Goal: Transaction & Acquisition: Download file/media

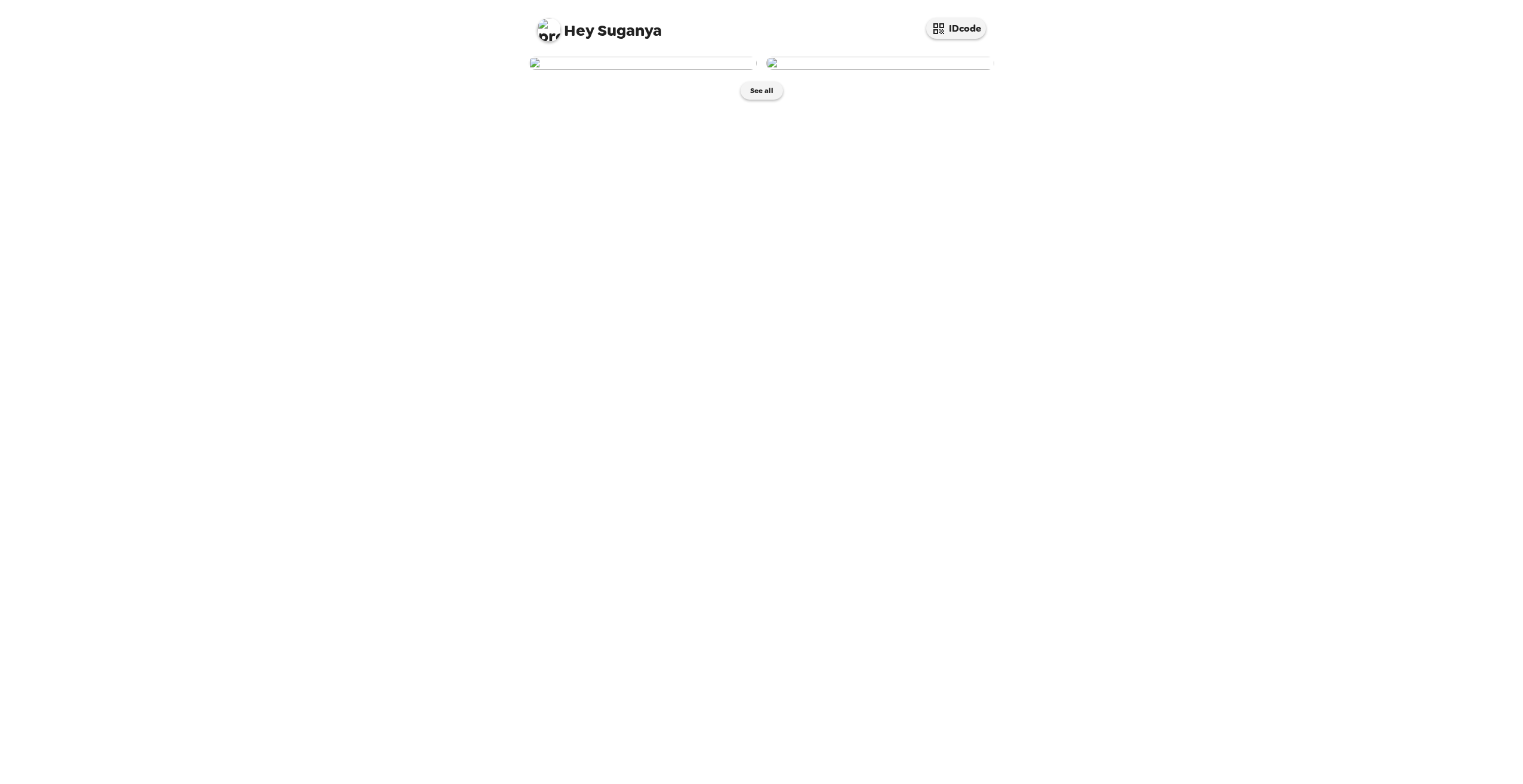
click at [871, 70] on img at bounding box center [880, 63] width 228 height 13
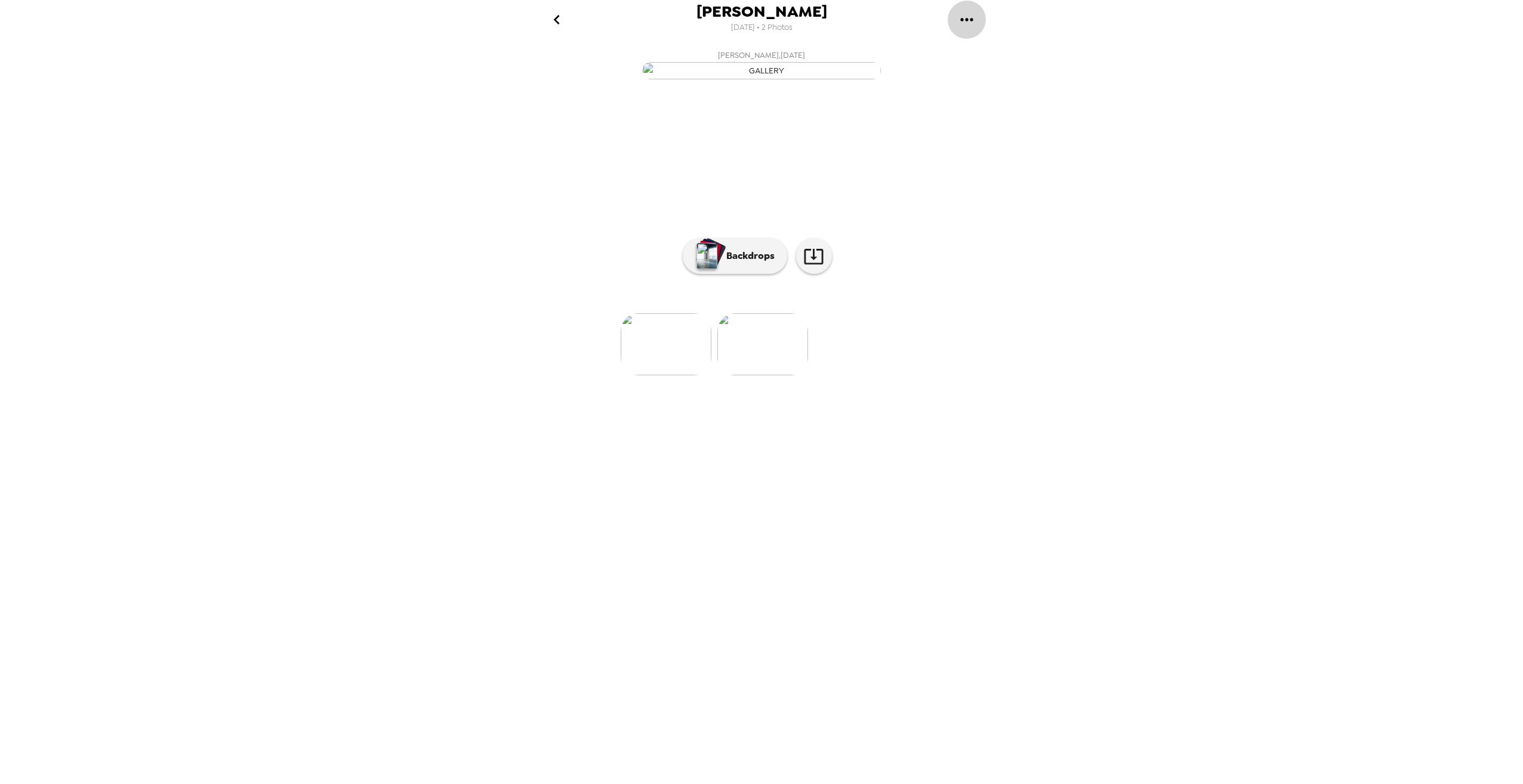
click at [966, 19] on icon "gallery menu" at bounding box center [966, 19] width 12 height 3
click at [980, 52] on span "Download all photos" at bounding box center [1024, 54] width 91 height 15
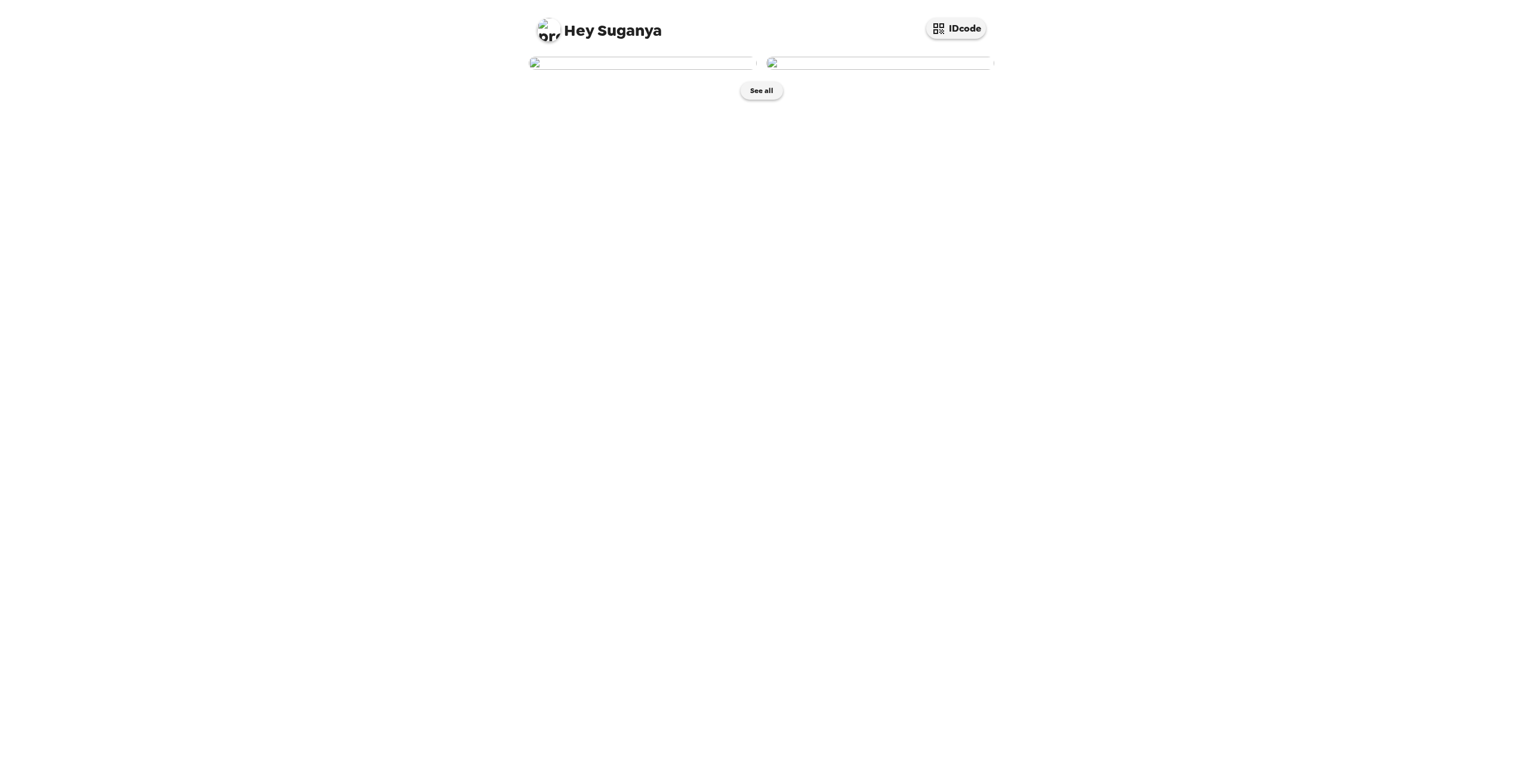
click at [1094, 117] on div "Hey Suganya IDcode See all" at bounding box center [762, 392] width 1523 height 784
drag, startPoint x: 760, startPoint y: 368, endPoint x: 831, endPoint y: 389, distance: 74.0
click at [760, 100] on button "See all" at bounding box center [762, 91] width 42 height 18
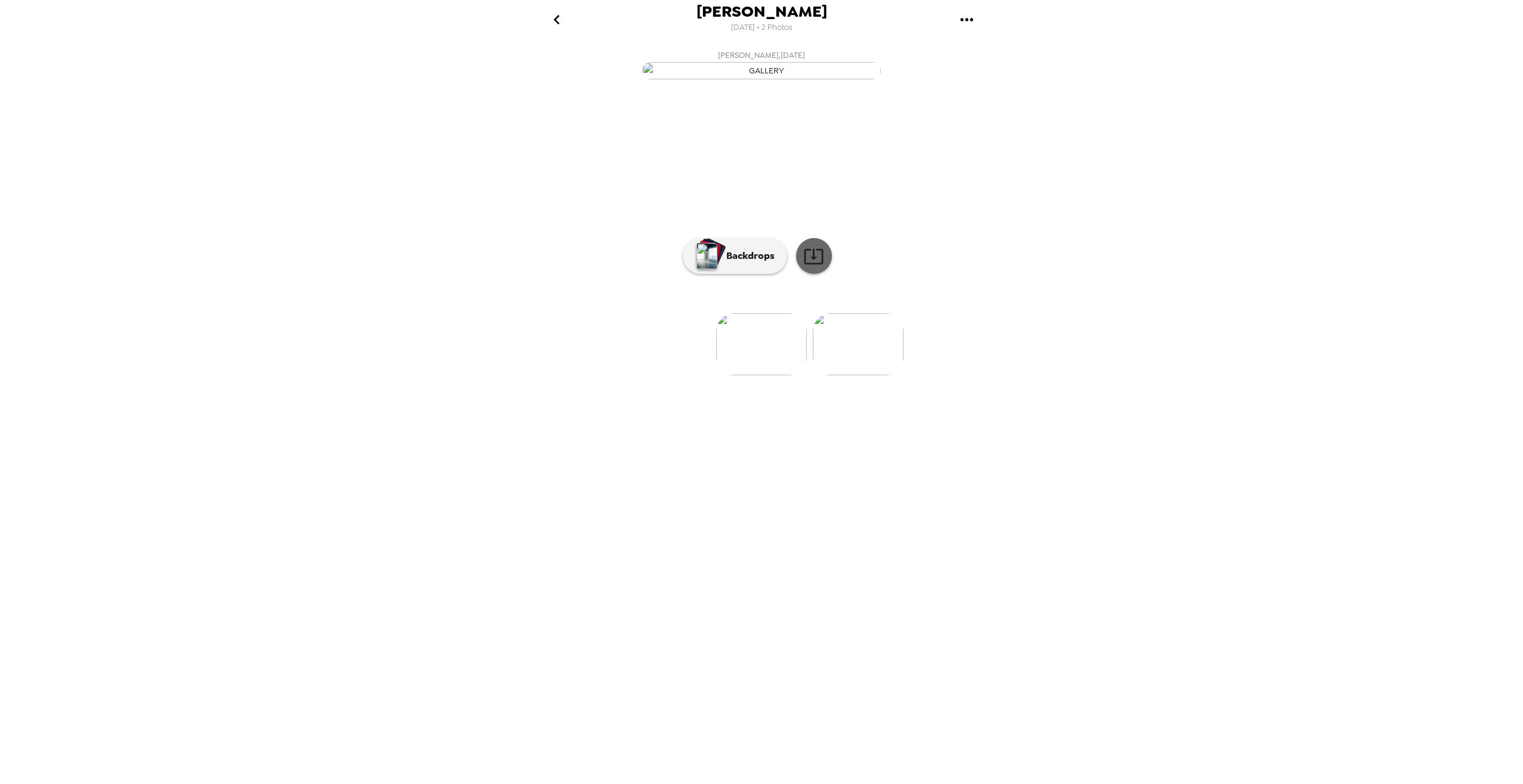
click at [815, 266] on icon at bounding box center [814, 257] width 21 height 21
click at [740, 263] on p "Backdrops" at bounding box center [747, 256] width 54 height 15
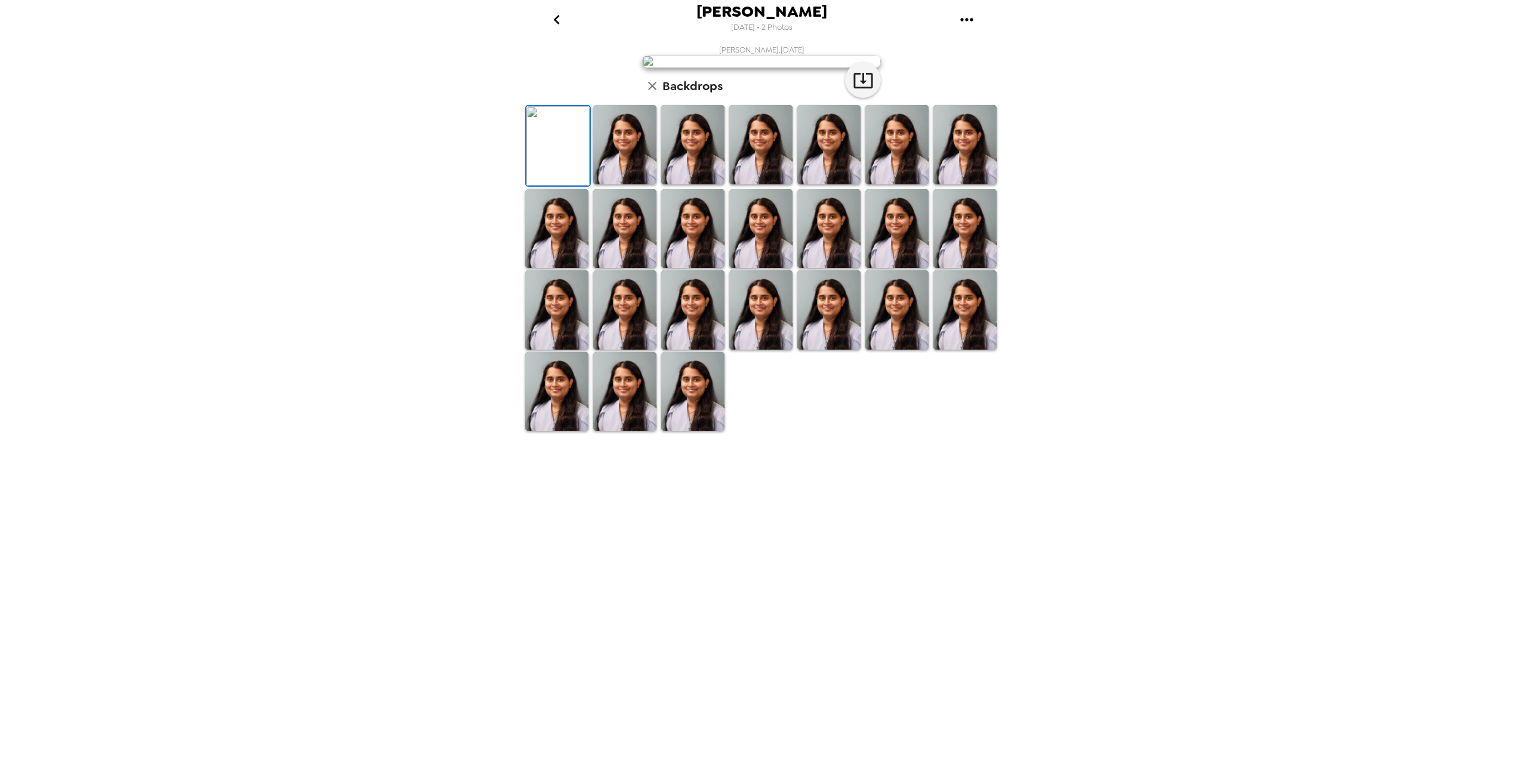
click at [636, 185] on img at bounding box center [625, 145] width 63 height 79
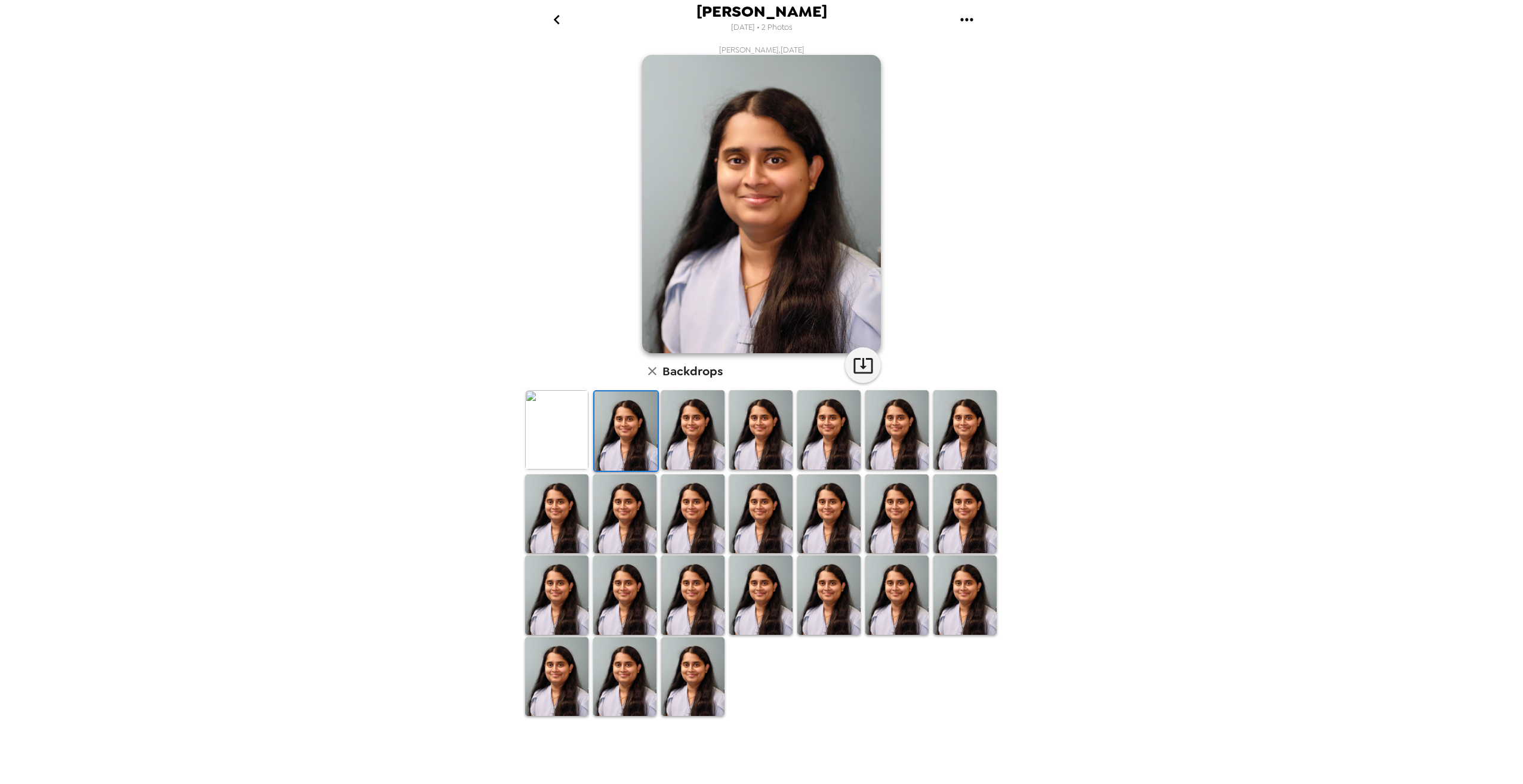
click at [686, 430] on img at bounding box center [693, 430] width 63 height 79
click at [754, 437] on img at bounding box center [761, 430] width 63 height 79
click at [811, 448] on img at bounding box center [829, 430] width 63 height 79
click at [872, 448] on img at bounding box center [897, 430] width 63 height 79
click at [564, 418] on img at bounding box center [557, 430] width 63 height 79
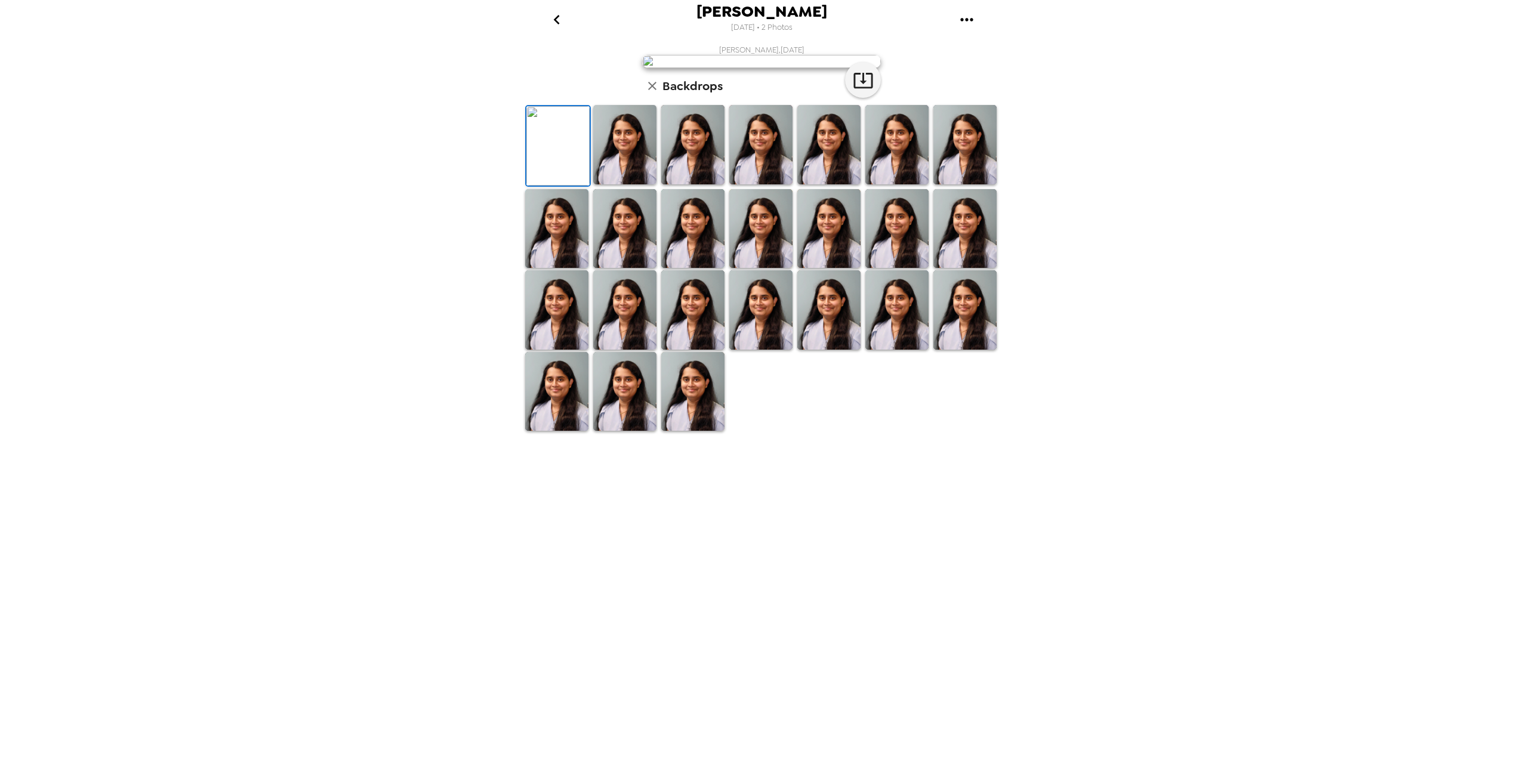
click at [627, 185] on img at bounding box center [625, 145] width 63 height 79
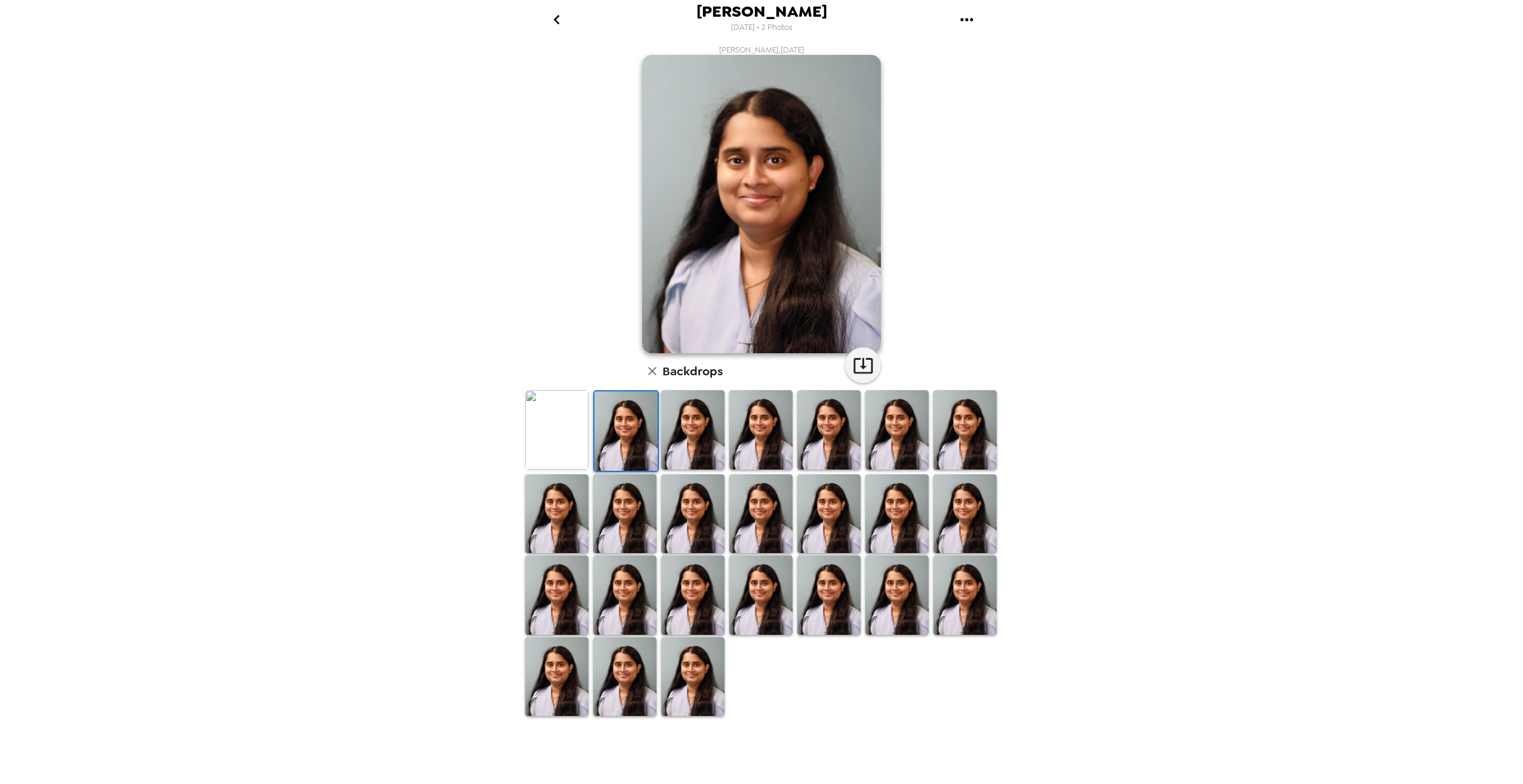
click at [601, 521] on img at bounding box center [625, 514] width 63 height 79
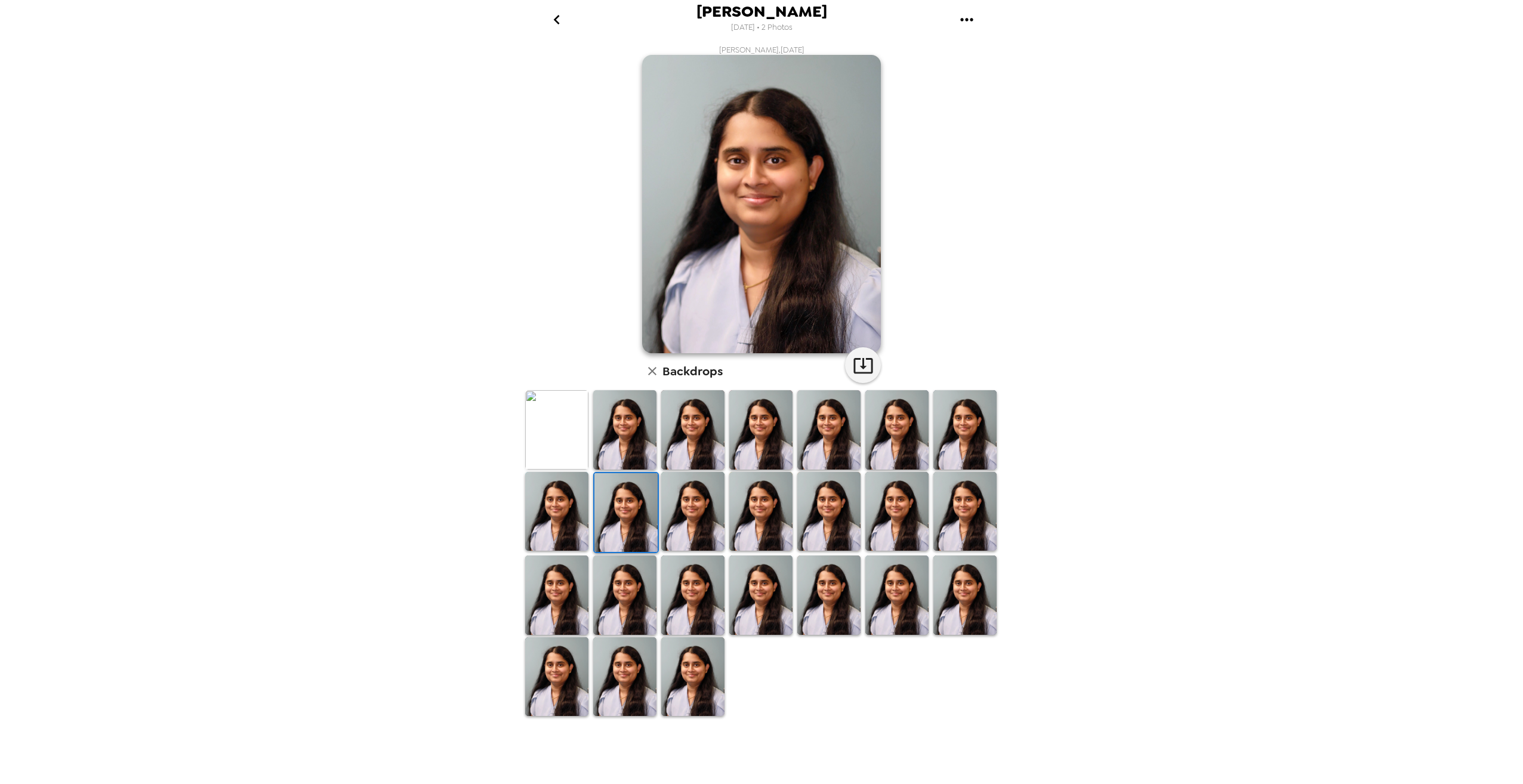
click at [555, 519] on img at bounding box center [557, 512] width 63 height 79
click at [559, 19] on icon "go back" at bounding box center [557, 20] width 19 height 19
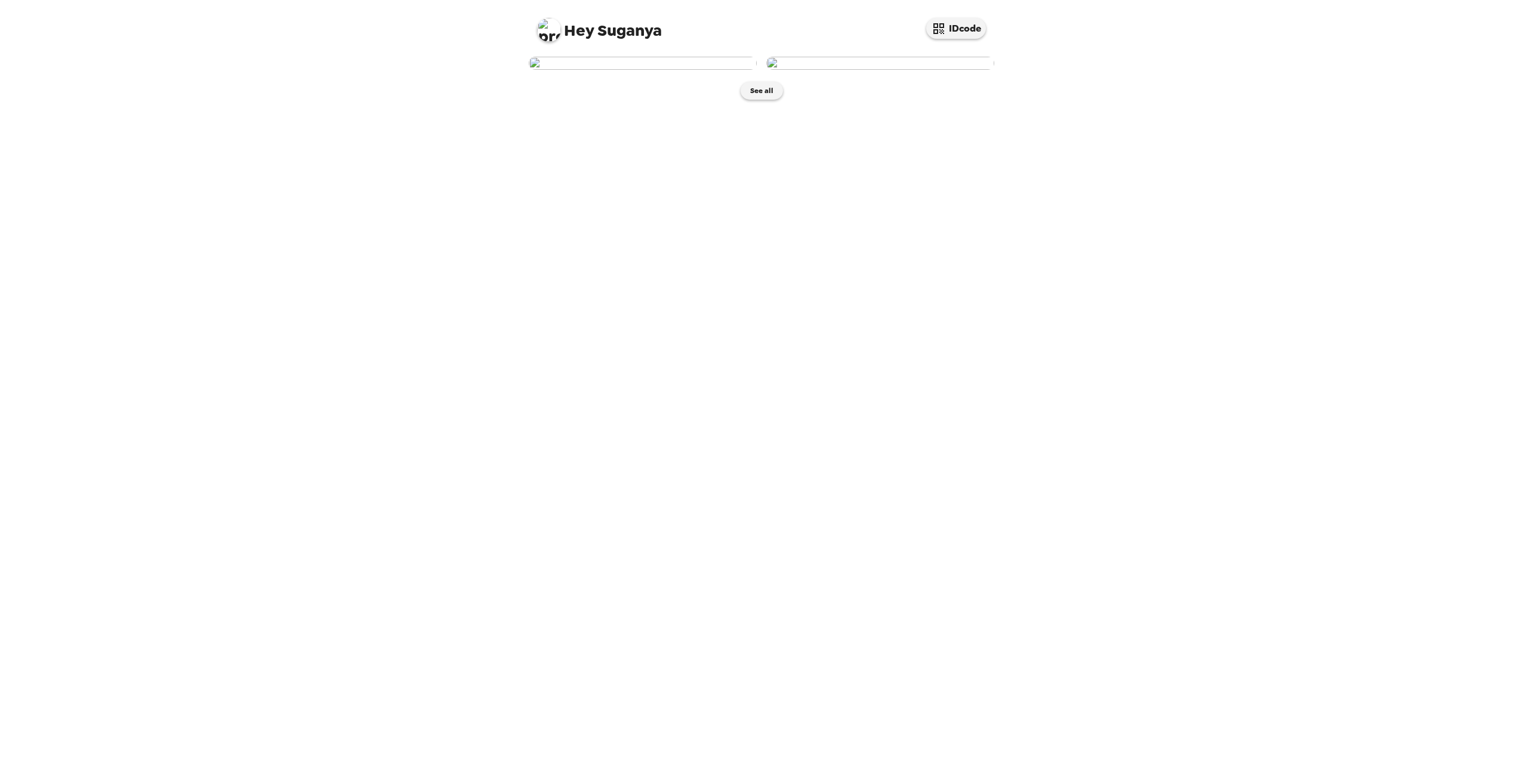
click at [880, 70] on img at bounding box center [880, 63] width 228 height 13
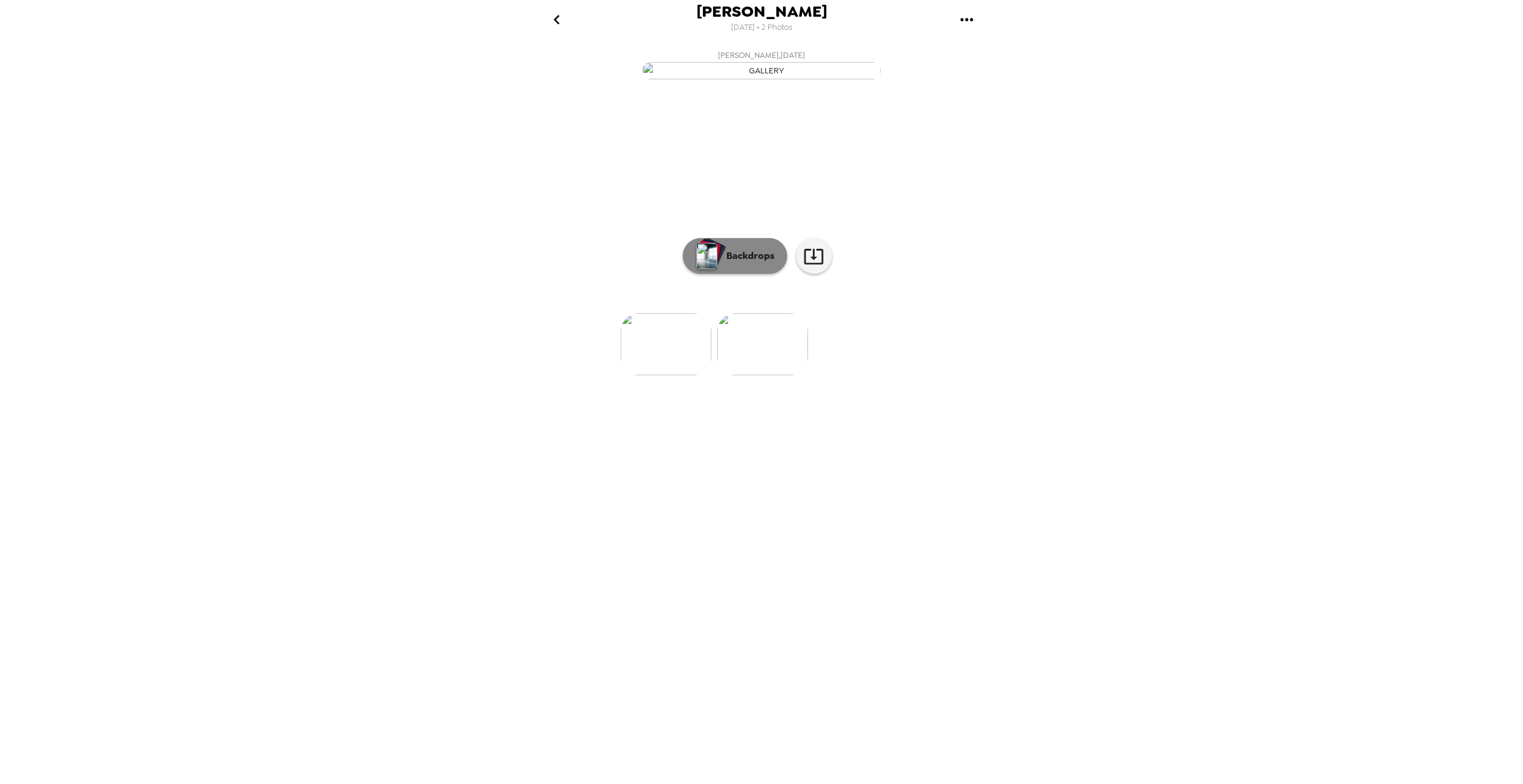
click at [744, 263] on p "Backdrops" at bounding box center [747, 256] width 54 height 15
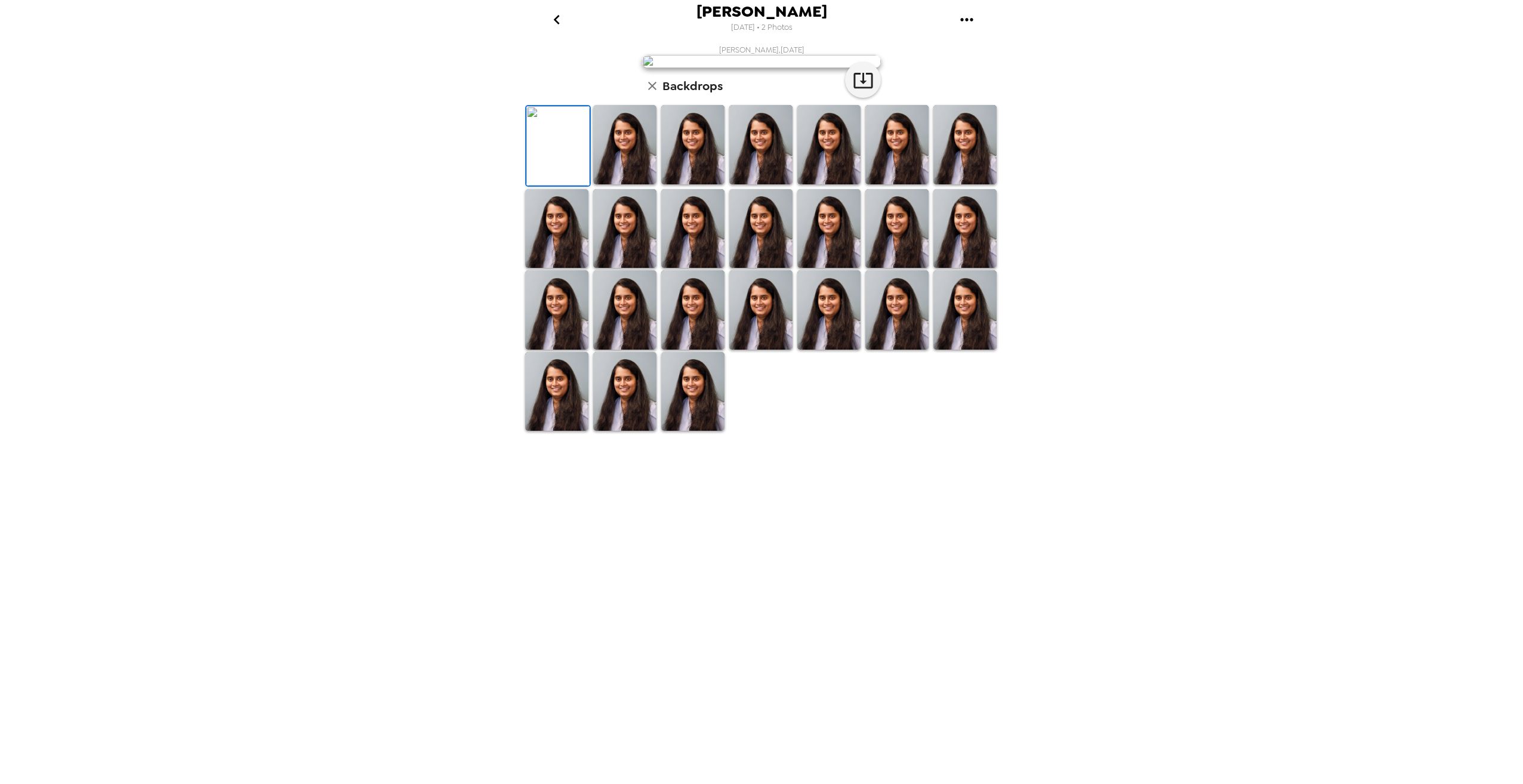
click at [915, 185] on img at bounding box center [897, 145] width 63 height 79
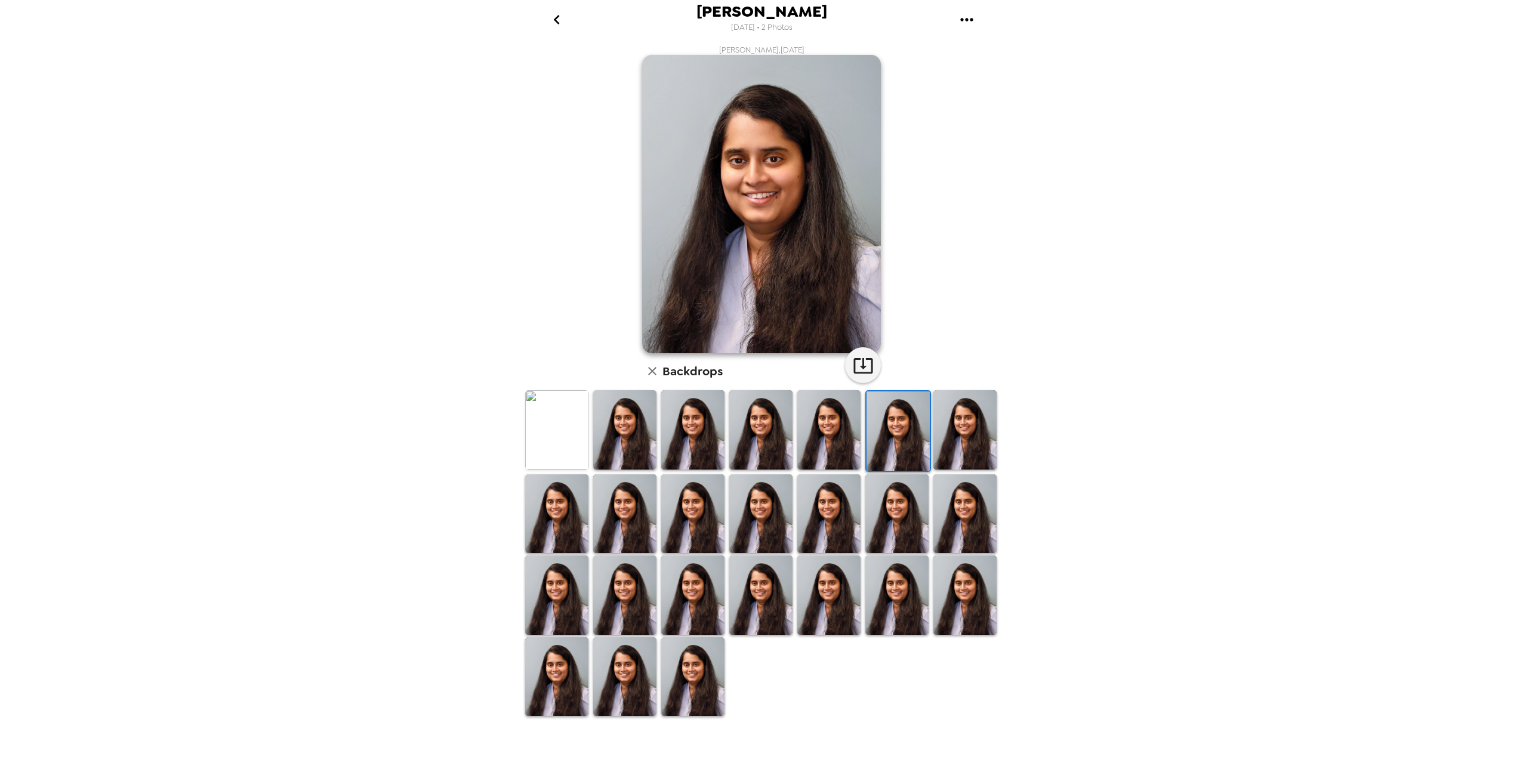
click at [972, 433] on img at bounding box center [965, 430] width 63 height 79
click at [913, 440] on img at bounding box center [897, 430] width 63 height 79
click at [974, 432] on img at bounding box center [965, 430] width 63 height 79
click at [864, 365] on icon "button" at bounding box center [864, 365] width 19 height 15
drag, startPoint x: 973, startPoint y: 437, endPoint x: 822, endPoint y: 519, distance: 171.8
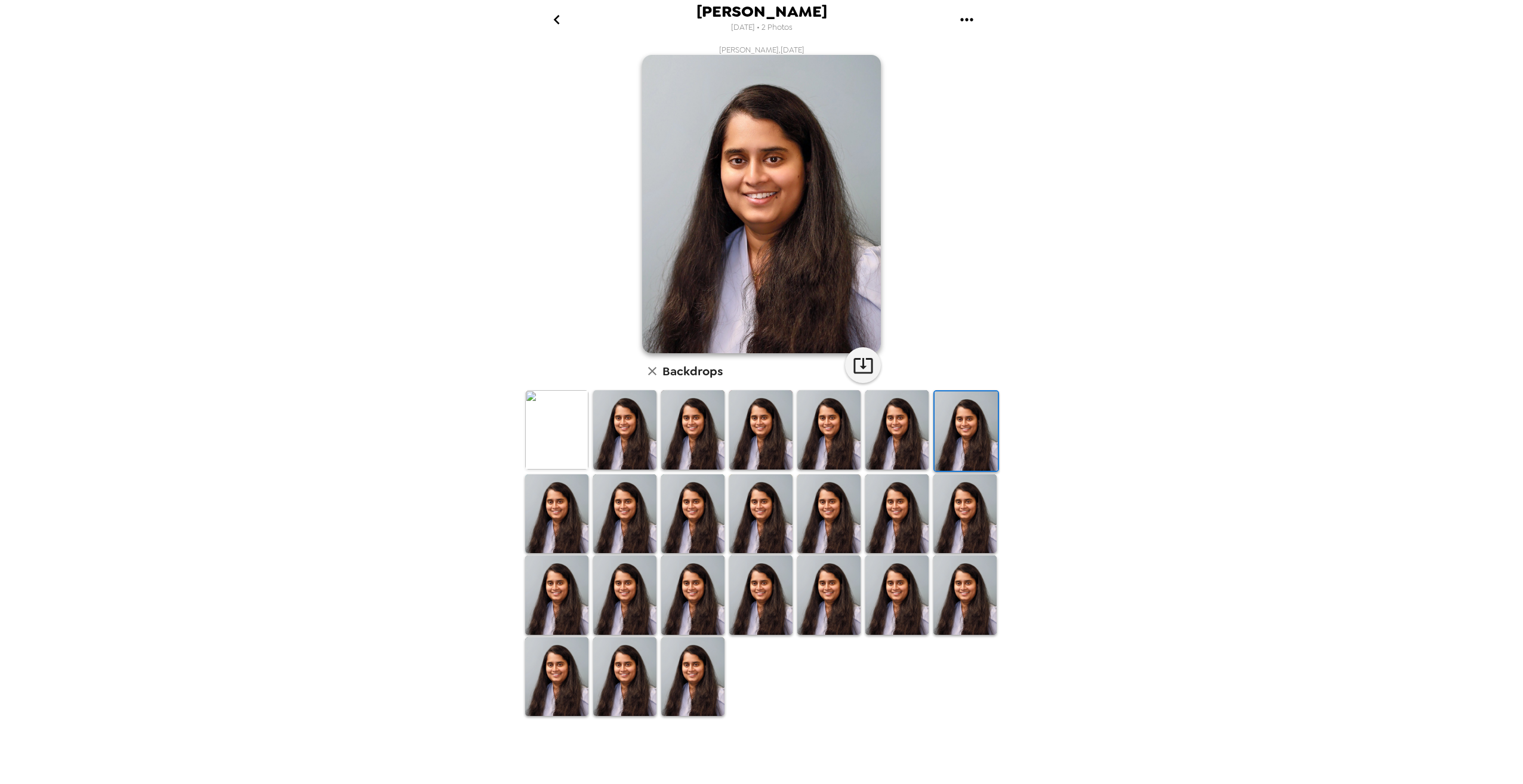
click at [822, 519] on img at bounding box center [829, 514] width 63 height 79
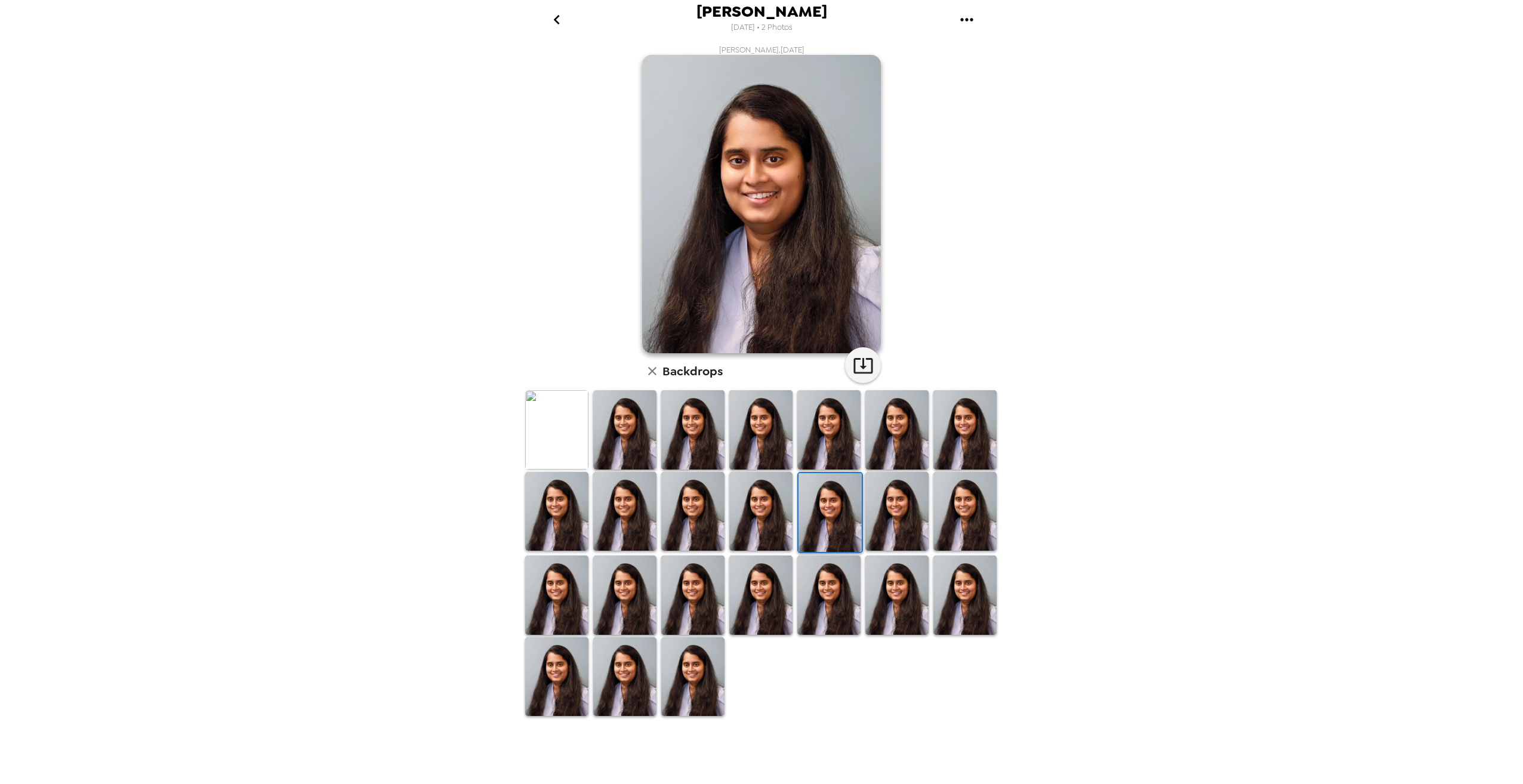
click at [961, 416] on img at bounding box center [965, 430] width 63 height 79
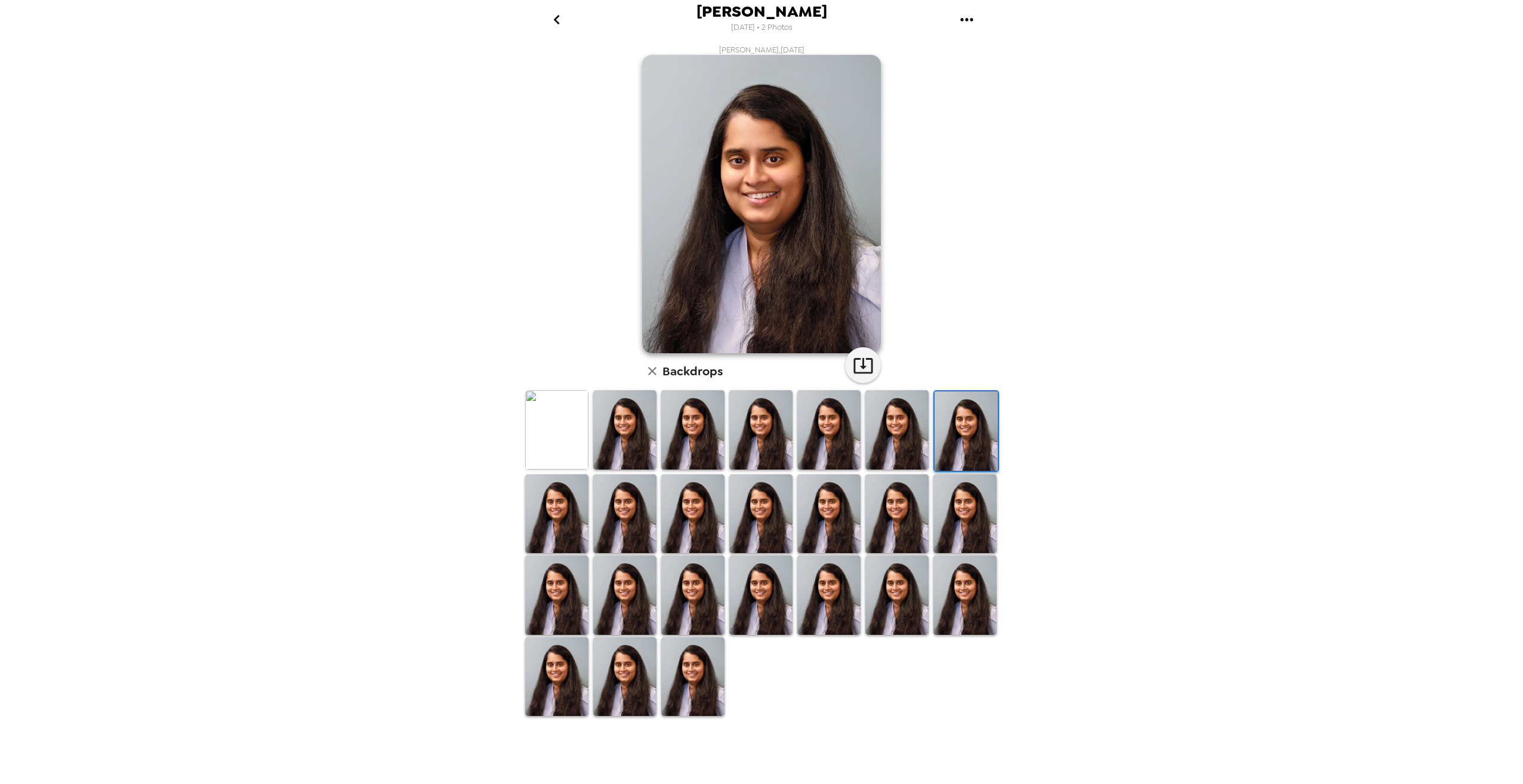
click at [565, 431] on img at bounding box center [557, 430] width 63 height 79
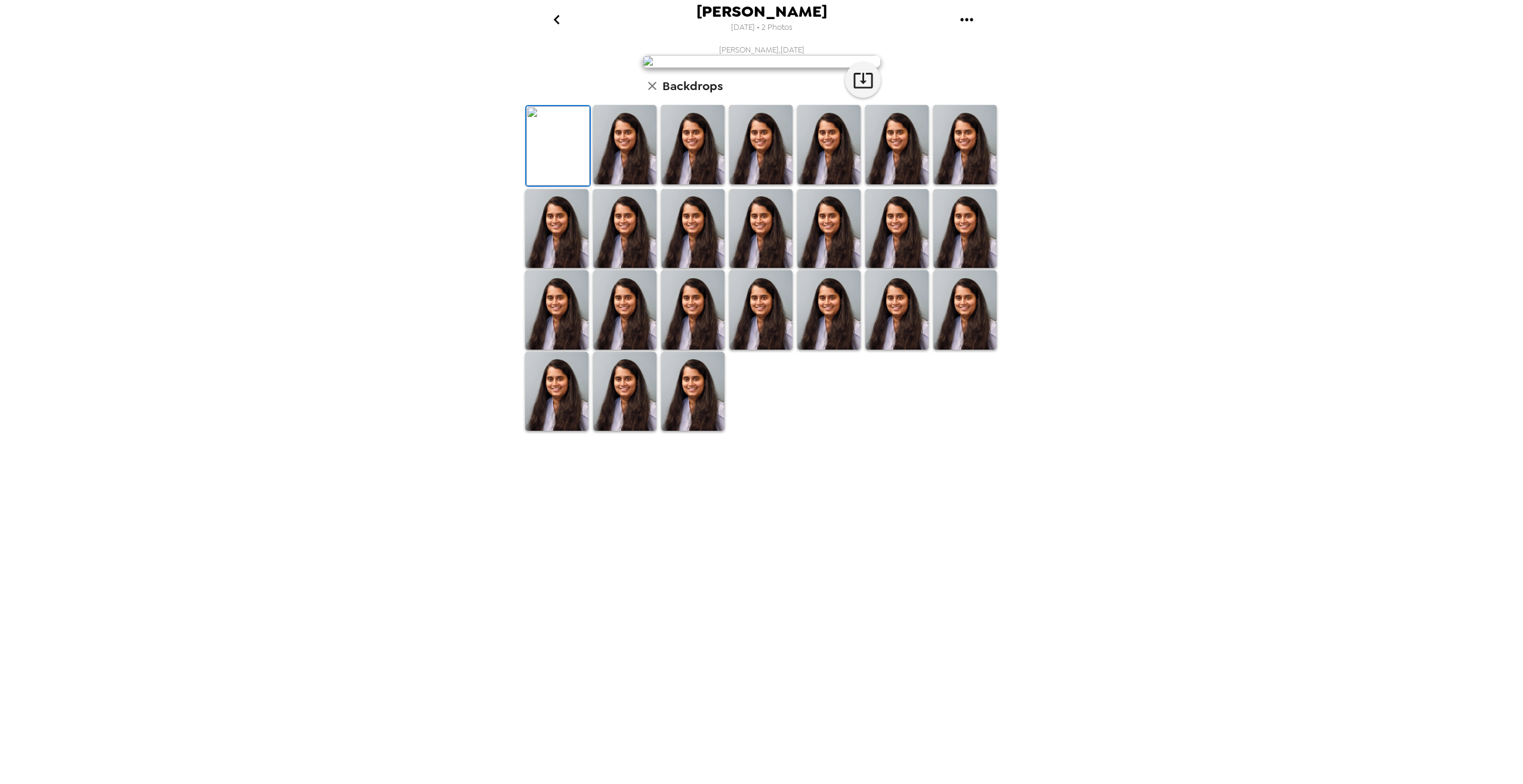
click at [629, 185] on img at bounding box center [625, 145] width 63 height 79
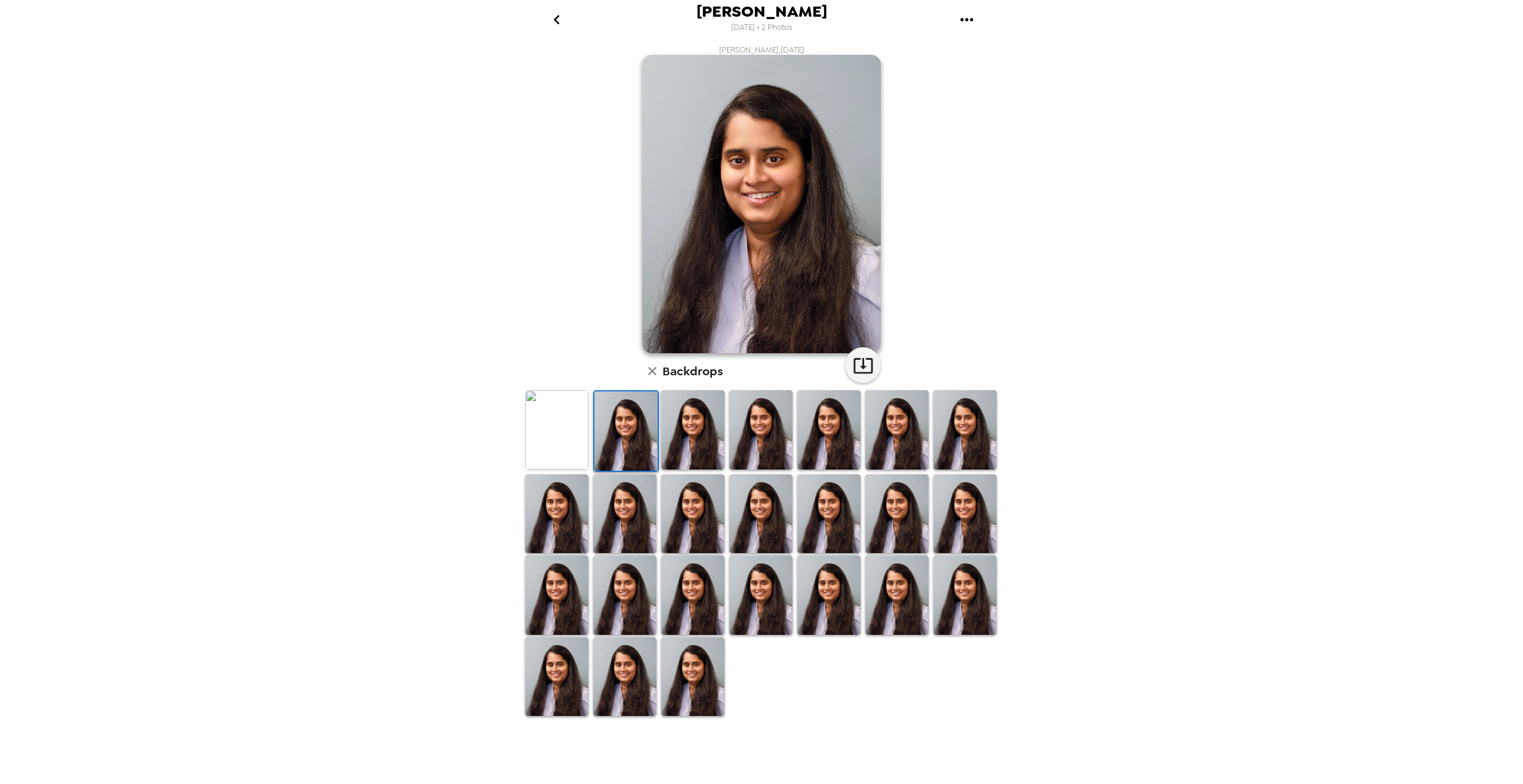
drag, startPoint x: 668, startPoint y: 444, endPoint x: 684, endPoint y: 445, distance: 16.0
click at [669, 444] on img at bounding box center [693, 430] width 63 height 79
click at [579, 505] on img at bounding box center [557, 514] width 63 height 79
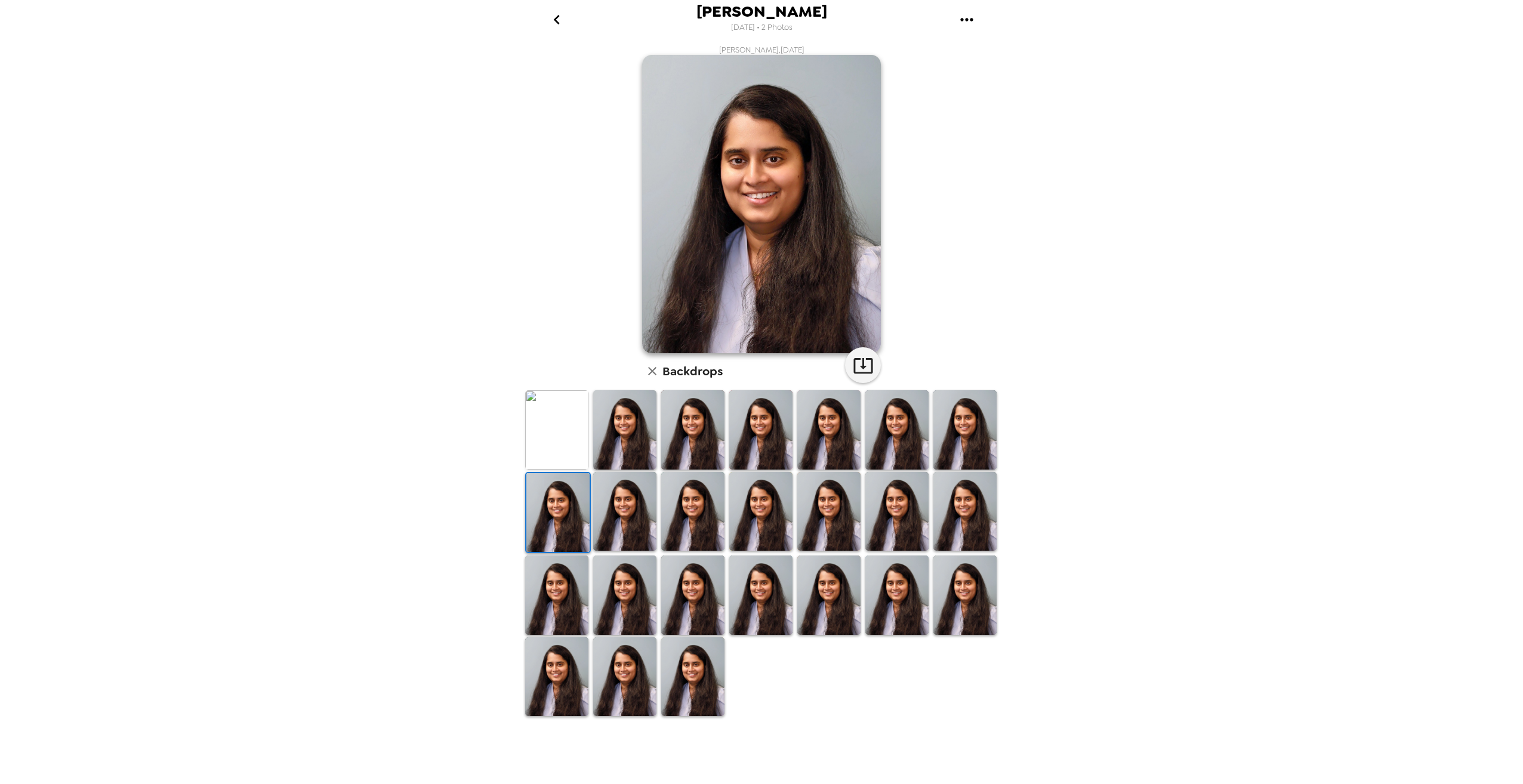
click at [613, 506] on img at bounding box center [625, 512] width 63 height 79
drag, startPoint x: 545, startPoint y: 403, endPoint x: 596, endPoint y: 397, distance: 51.4
click at [546, 403] on img at bounding box center [557, 430] width 63 height 79
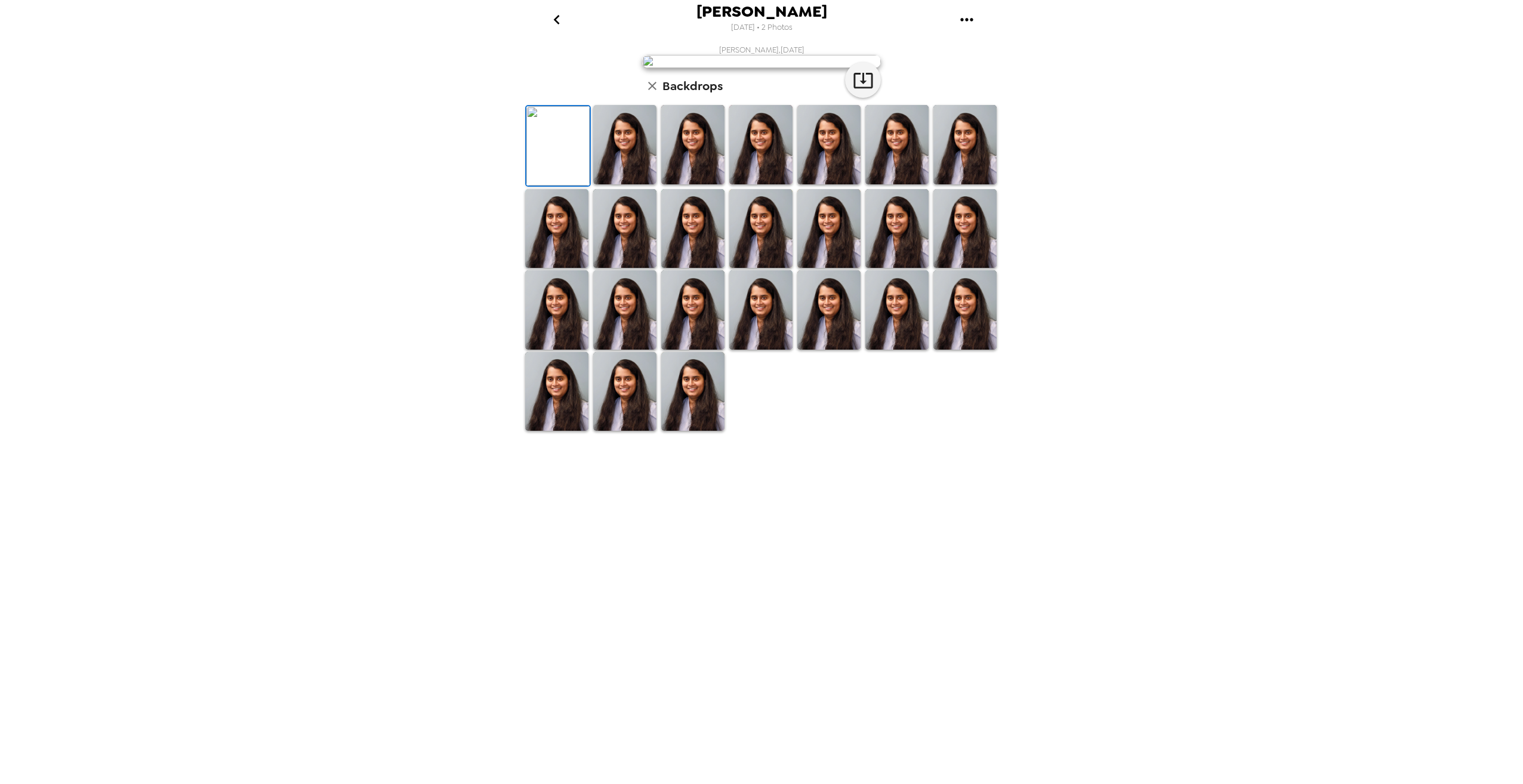
click at [689, 96] on h6 "Backdrops" at bounding box center [693, 86] width 60 height 19
click at [651, 93] on icon "button" at bounding box center [653, 86] width 15 height 15
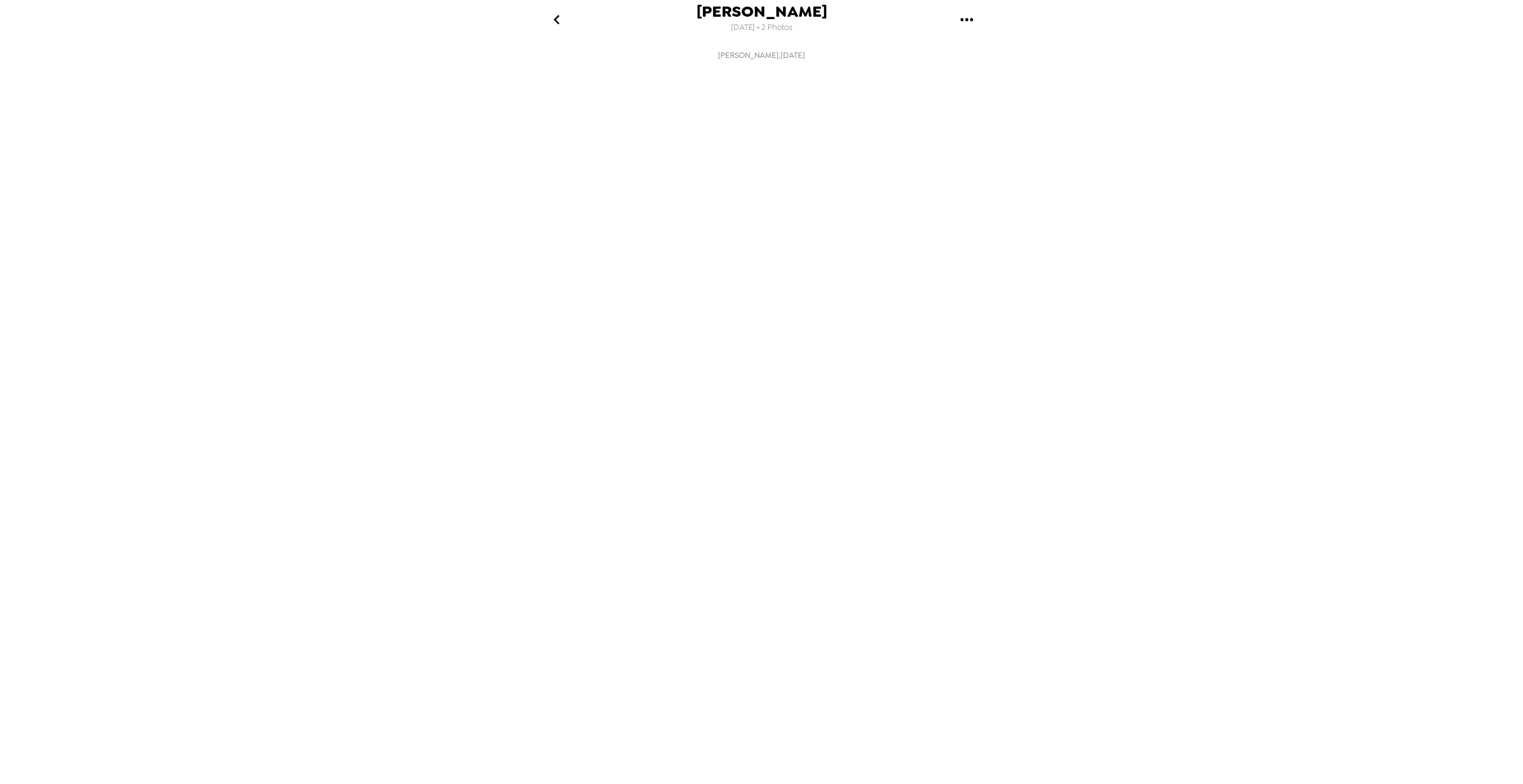
scroll to position [0, 96]
click at [672, 375] on img at bounding box center [666, 344] width 91 height 62
click at [814, 264] on icon at bounding box center [814, 256] width 19 height 15
click at [713, 269] on img "button" at bounding box center [707, 256] width 21 height 26
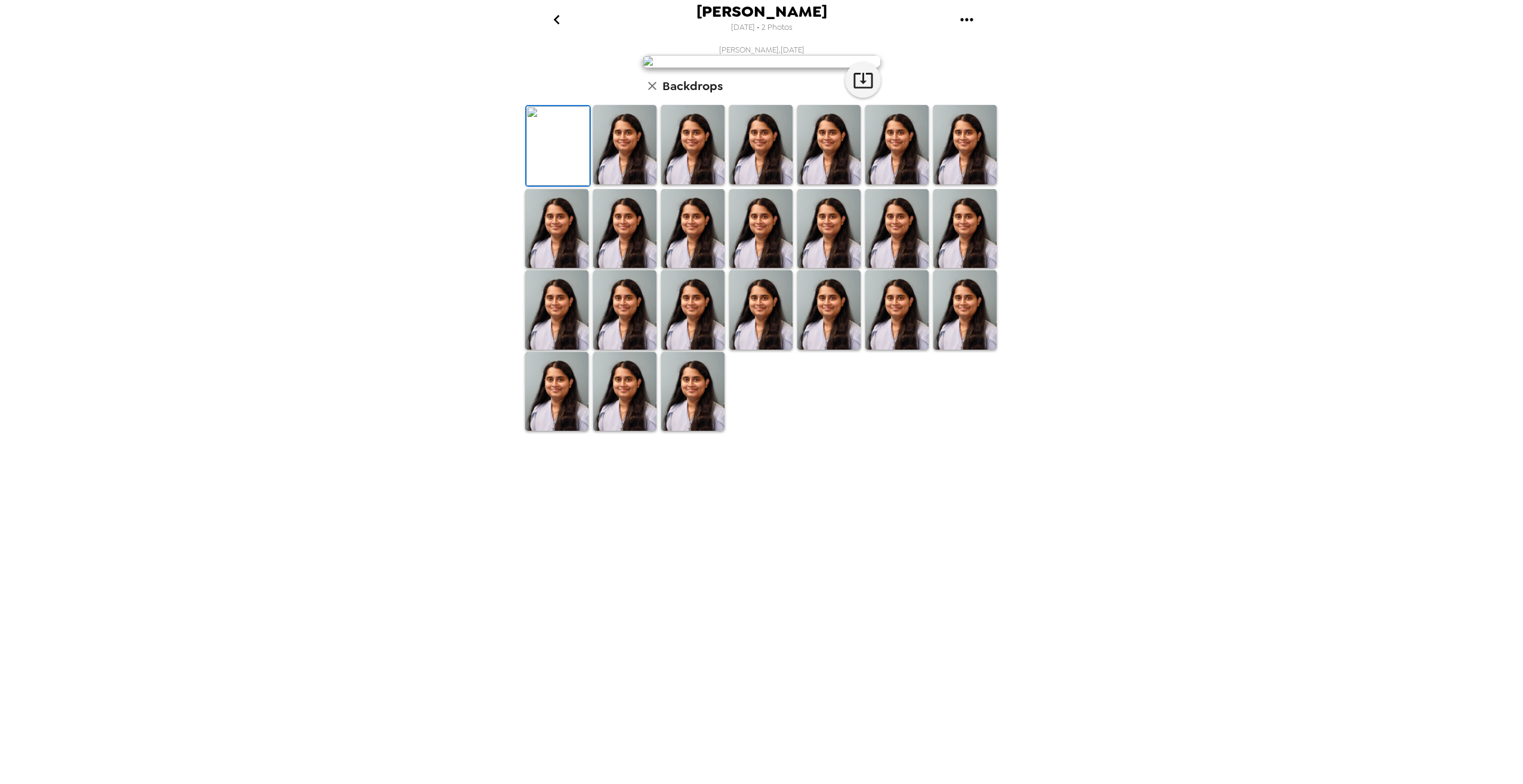
click at [975, 269] on img at bounding box center [965, 229] width 63 height 79
